Goal: Task Accomplishment & Management: Manage account settings

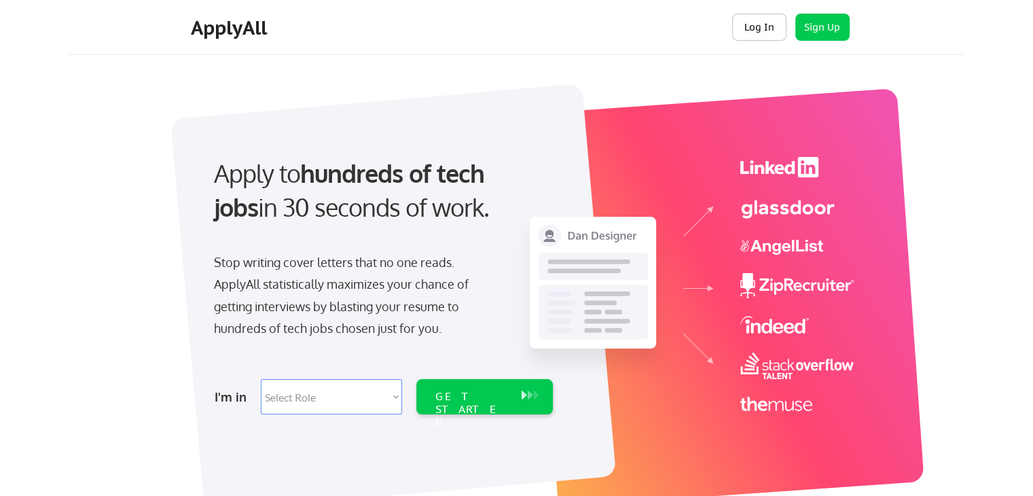
click at [768, 17] on button "Log In" at bounding box center [759, 27] width 54 height 27
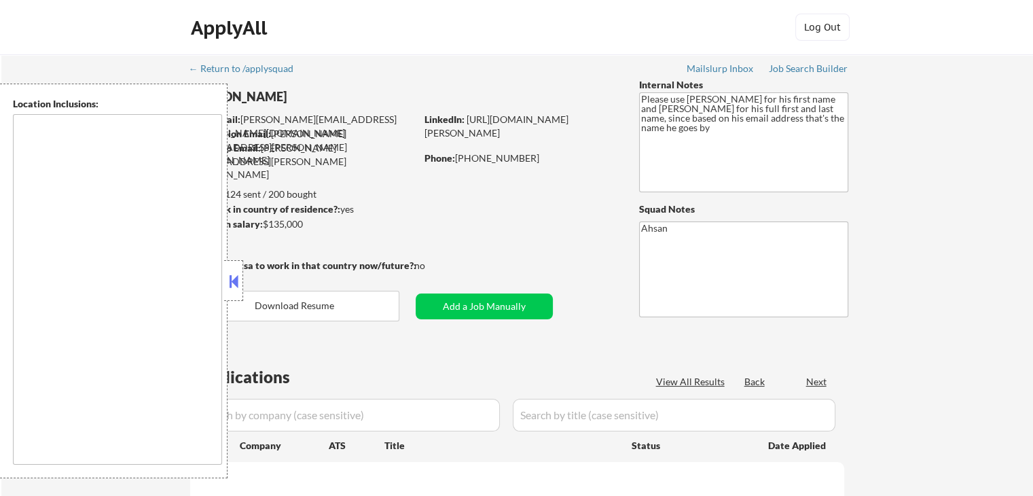
select select ""pending""
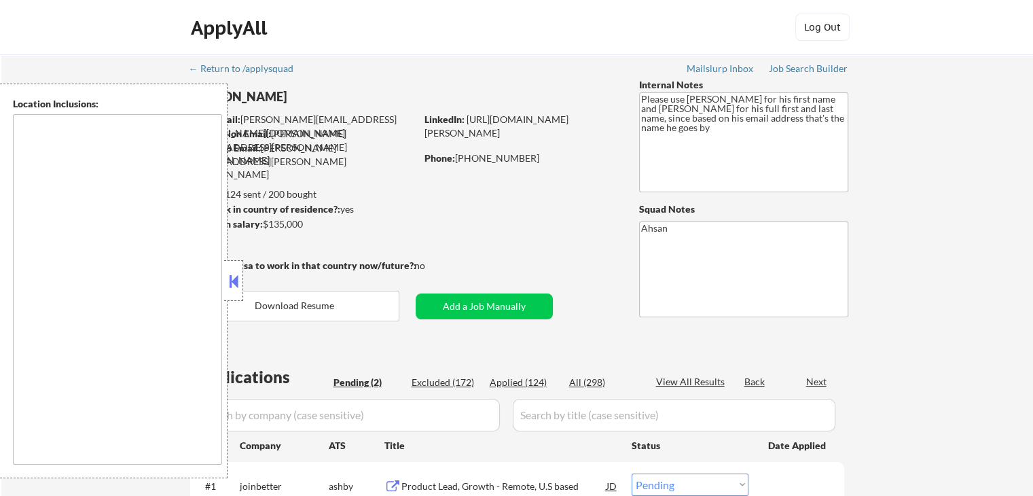
type textarea "Baltimore, MD Towson, MD Catonsville, MD Ellicott City, MD Columbia, MD Glen Bu…"
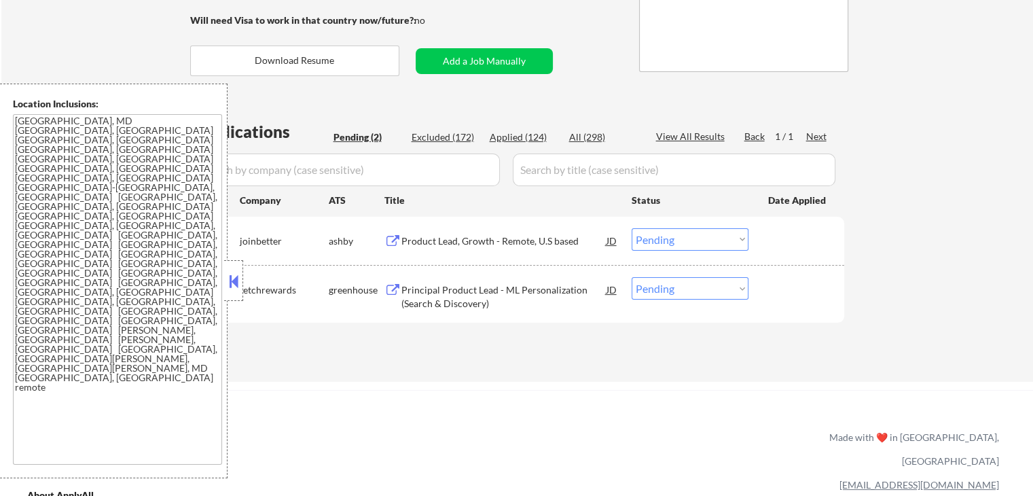
scroll to position [272, 0]
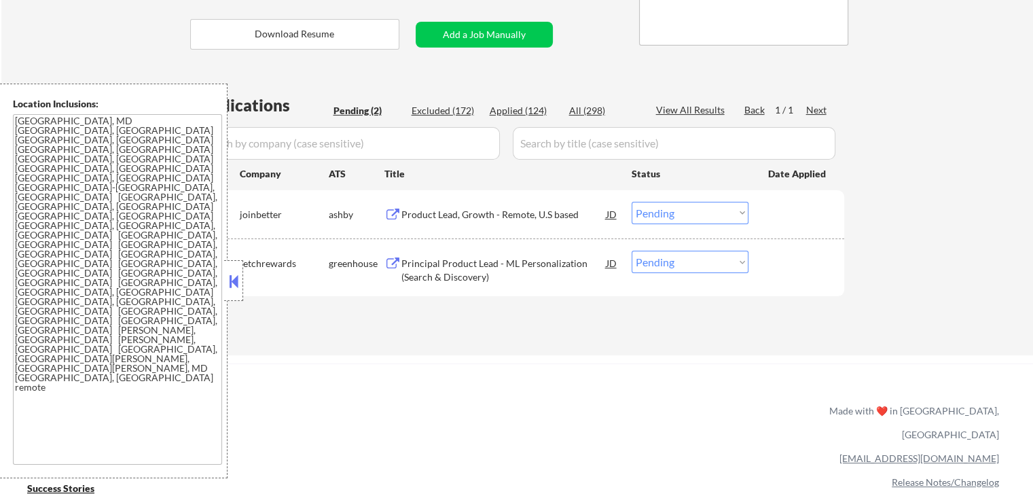
click at [539, 210] on div "Product Lead, Growth - Remote, U.S based" at bounding box center [503, 215] width 205 height 14
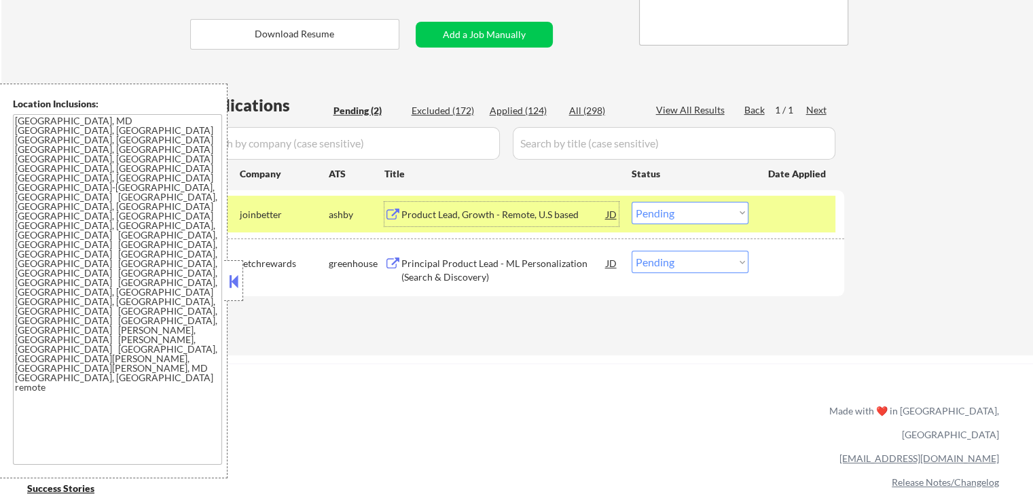
click at [562, 266] on div "Principal Product Lead - ML Personalization (Search & Discovery)" at bounding box center [503, 270] width 205 height 26
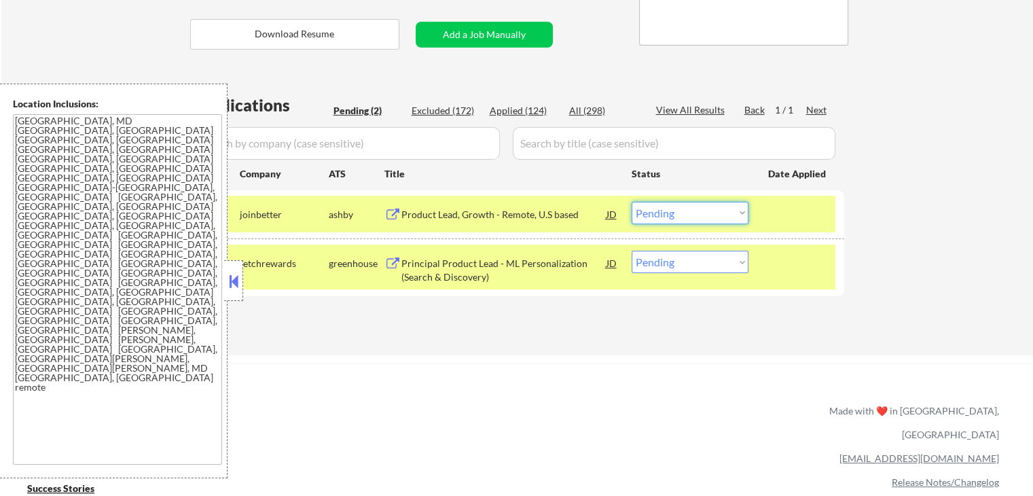
drag, startPoint x: 682, startPoint y: 213, endPoint x: 684, endPoint y: 221, distance: 8.4
click at [684, 217] on select "Choose an option... Pending Applied Excluded (Questions) Excluded (Expired) Exc…" at bounding box center [690, 213] width 117 height 22
click at [632, 202] on select "Choose an option... Pending Applied Excluded (Questions) Excluded (Expired) Exc…" at bounding box center [690, 213] width 117 height 22
click at [627, 310] on div "Applications Pending (2) Excluded (172) Applied (124) All (298) View All Result…" at bounding box center [517, 212] width 654 height 236
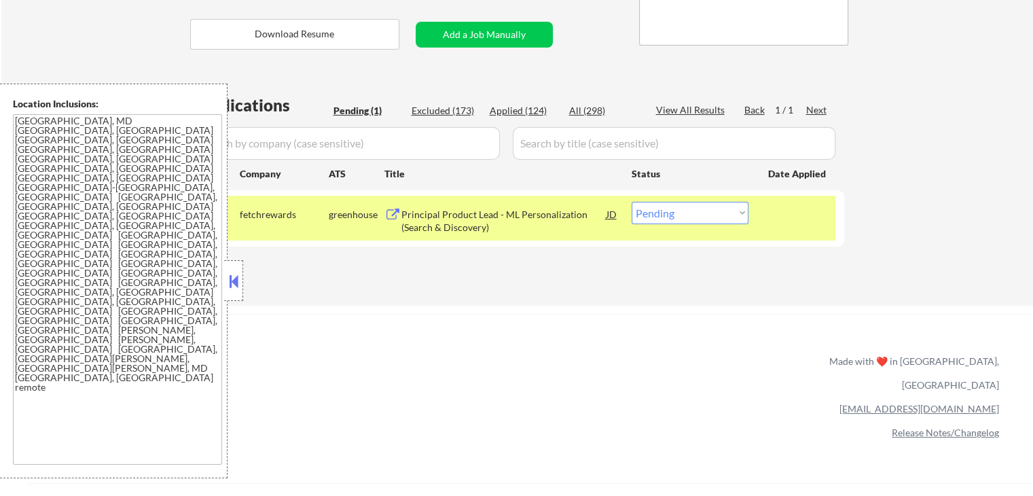
drag, startPoint x: 684, startPoint y: 210, endPoint x: 680, endPoint y: 222, distance: 13.1
click at [684, 212] on select "Choose an option... Pending Applied Excluded (Questions) Excluded (Expired) Exc…" at bounding box center [690, 213] width 117 height 22
select select ""applied""
click at [632, 202] on select "Choose an option... Pending Applied Excluded (Questions) Excluded (Expired) Exc…" at bounding box center [690, 213] width 117 height 22
click at [623, 276] on div "Applications Pending (1) Excluded (173) Applied (124) All (298) View All Result…" at bounding box center [517, 187] width 654 height 187
